Goal: Task Accomplishment & Management: Use online tool/utility

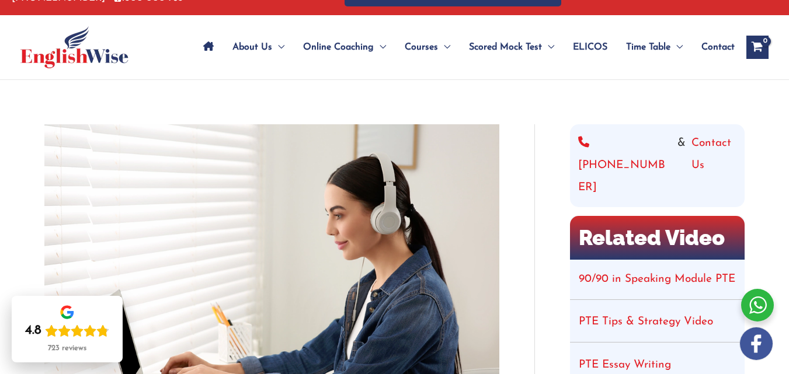
scroll to position [39, 0]
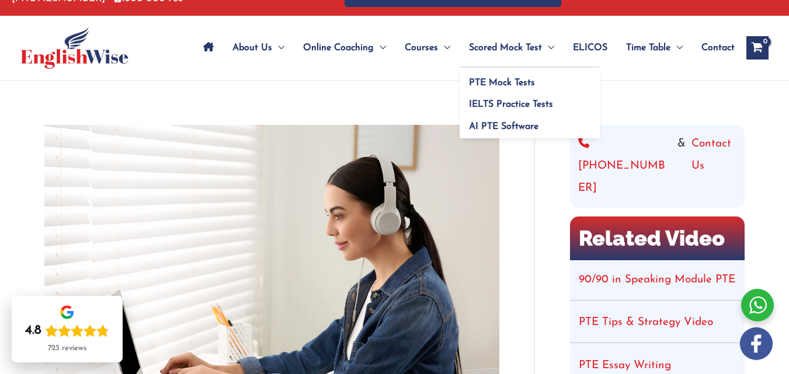
click at [534, 42] on span "Scored Mock Test" at bounding box center [505, 47] width 73 height 41
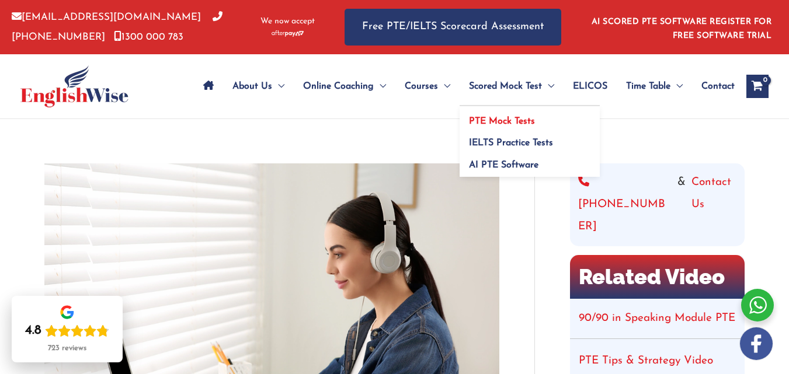
click at [531, 123] on span "PTE Mock Tests" at bounding box center [502, 121] width 66 height 9
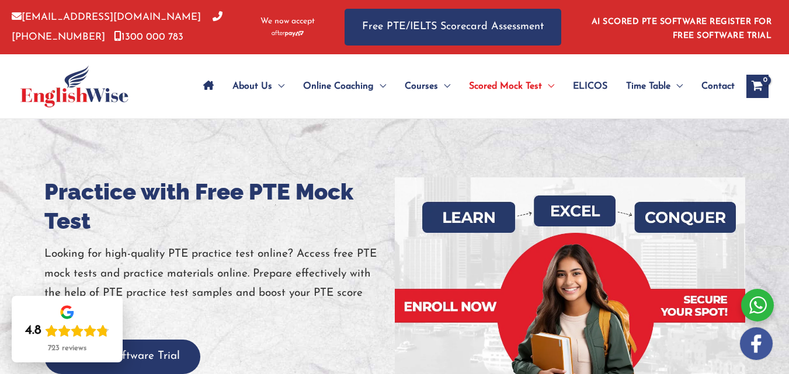
click at [168, 139] on div at bounding box center [394, 309] width 789 height 380
click at [169, 97] on div "About Us Menu Toggle Our Story Testimonials Online Coaching Menu Toggle Online …" at bounding box center [394, 86] width 748 height 64
click at [185, 99] on div "About Us Menu Toggle Our Story Testimonials Online Coaching Menu Toggle Online …" at bounding box center [471, 86] width 596 height 64
click at [177, 86] on div "About Us Menu Toggle Our Story Testimonials Online Coaching Menu Toggle Online …" at bounding box center [471, 86] width 596 height 64
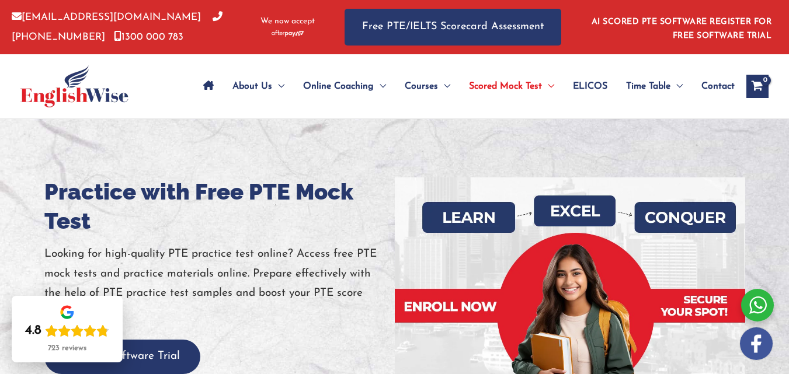
click at [177, 86] on div "About Us Menu Toggle Our Story Testimonials Online Coaching Menu Toggle Online …" at bounding box center [471, 86] width 596 height 64
